Goal: Task Accomplishment & Management: Use online tool/utility

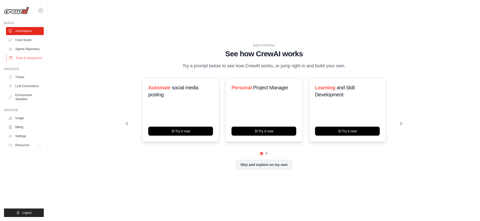
click at [20, 57] on link "Tools & Integrations" at bounding box center [26, 58] width 38 height 8
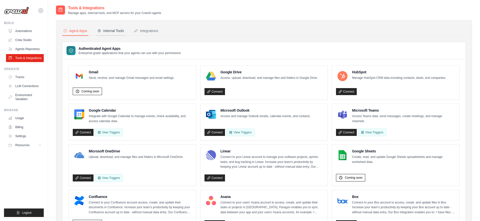
click at [116, 32] on div "Internal Tools" at bounding box center [110, 30] width 27 height 5
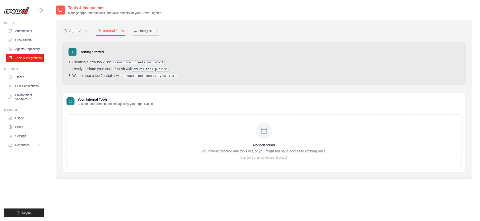
click at [143, 32] on div "Integrations" at bounding box center [146, 30] width 24 height 5
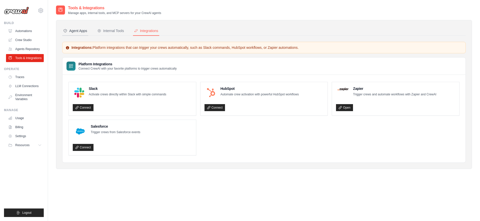
click at [76, 31] on div "Agent Apps" at bounding box center [75, 30] width 24 height 5
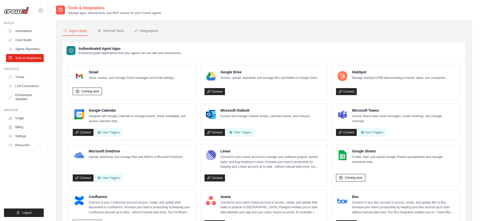
click at [257, 47] on div "Authenticated Agent Apps Enterprise-grade applications that your agents can use…" at bounding box center [264, 50] width 403 height 17
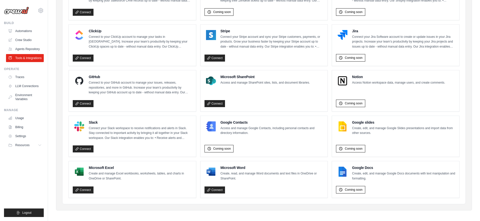
scroll to position [258, 0]
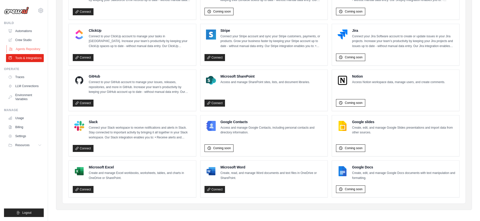
click at [34, 48] on link "Agents Repository" at bounding box center [26, 49] width 38 height 8
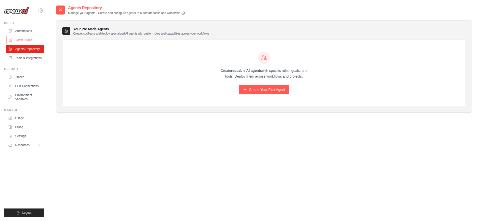
click at [28, 40] on link "Crew Studio" at bounding box center [26, 40] width 38 height 8
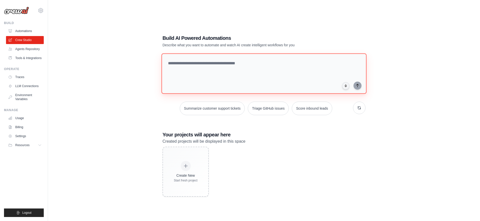
click at [232, 73] on textarea at bounding box center [264, 73] width 205 height 41
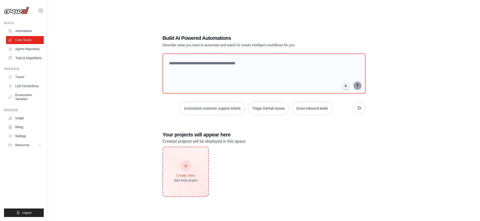
click at [193, 175] on div "Create New" at bounding box center [186, 175] width 24 height 5
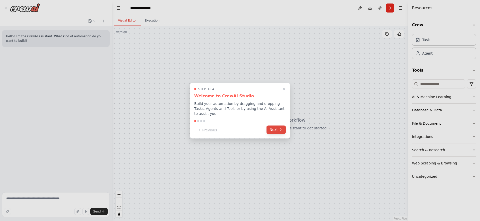
click at [280, 129] on icon at bounding box center [281, 130] width 4 height 4
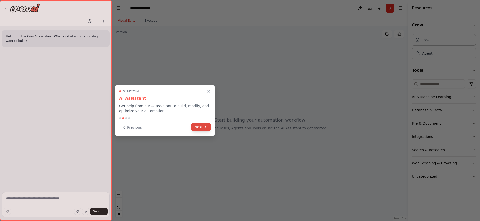
click at [205, 125] on icon at bounding box center [206, 127] width 4 height 4
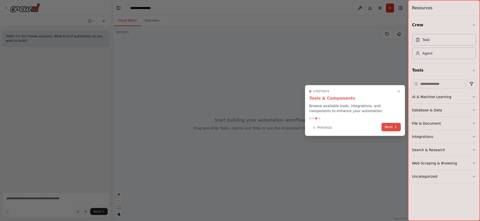
click at [393, 129] on button "Next" at bounding box center [391, 127] width 19 height 8
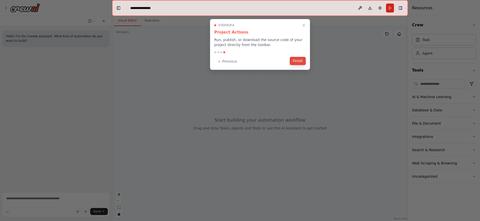
click at [297, 62] on button "Finish" at bounding box center [298, 61] width 16 height 8
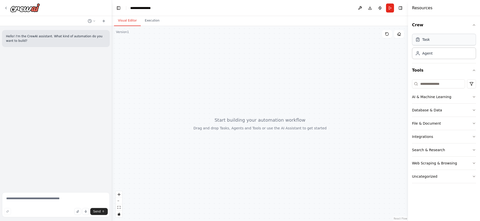
click at [462, 39] on div "Task" at bounding box center [444, 40] width 64 height 12
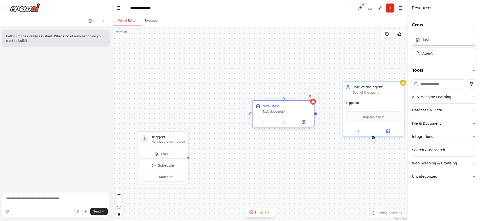
drag, startPoint x: 338, startPoint y: 110, endPoint x: 303, endPoint y: 112, distance: 35.6
click at [303, 112] on div "Task description" at bounding box center [287, 112] width 49 height 4
click at [278, 112] on div "Task description" at bounding box center [287, 112] width 49 height 4
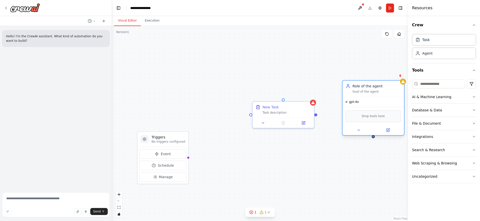
click at [362, 104] on div "gpt-4o" at bounding box center [374, 102] width 62 height 10
click at [359, 102] on span "gpt-4o" at bounding box center [354, 102] width 10 height 4
click at [257, 120] on button at bounding box center [263, 122] width 17 height 6
click at [344, 195] on button at bounding box center [344, 192] width 6 height 6
click at [343, 193] on icon at bounding box center [343, 192] width 3 height 3
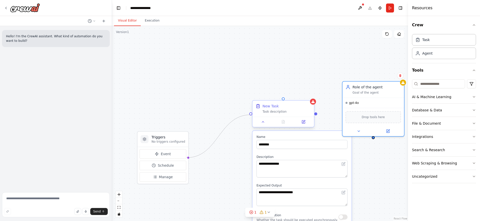
drag, startPoint x: 187, startPoint y: 158, endPoint x: 250, endPoint y: 115, distance: 75.5
click at [250, 115] on div "**********" at bounding box center [260, 123] width 296 height 195
click at [170, 174] on span "Manage" at bounding box center [166, 176] width 14 height 5
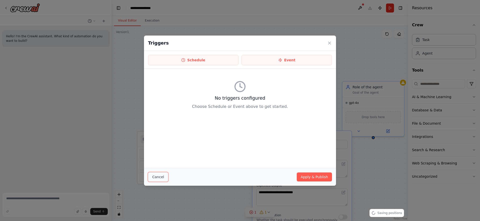
click at [160, 178] on button "Cancel" at bounding box center [158, 177] width 20 height 10
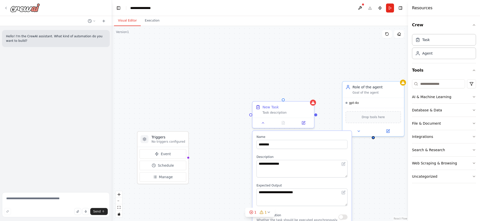
click at [5, 9] on icon at bounding box center [6, 8] width 4 height 4
